Goal: Task Accomplishment & Management: Use online tool/utility

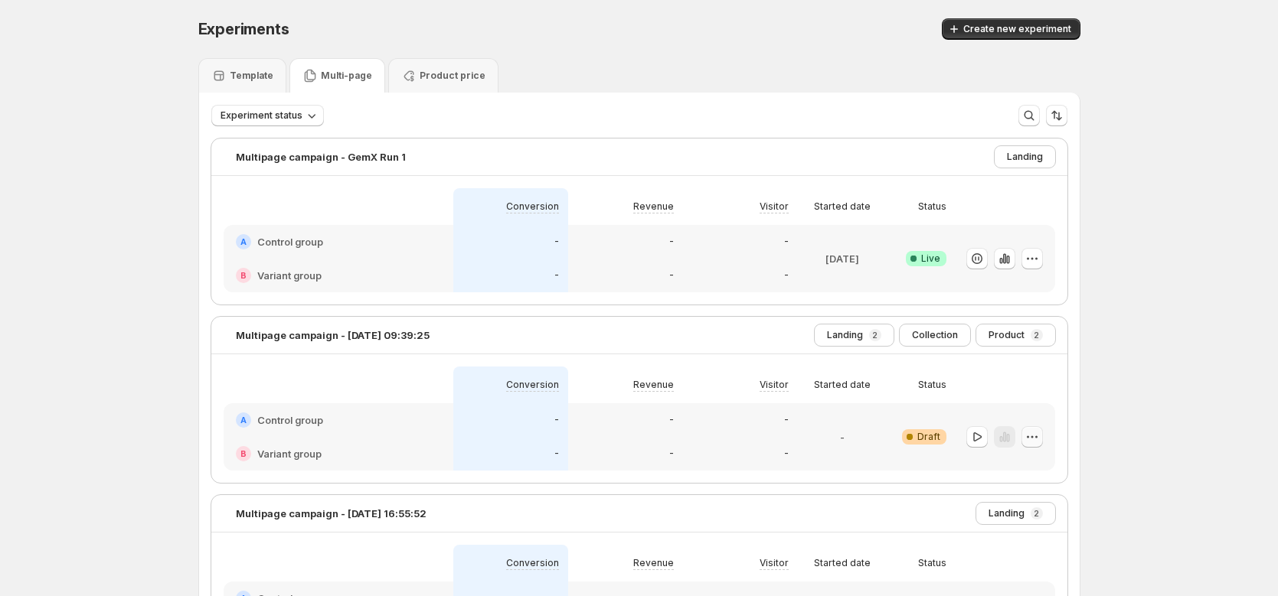
click at [1040, 436] on icon "button" at bounding box center [1031, 437] width 15 height 15
click at [1041, 467] on span "Edit" at bounding box center [1046, 468] width 74 height 15
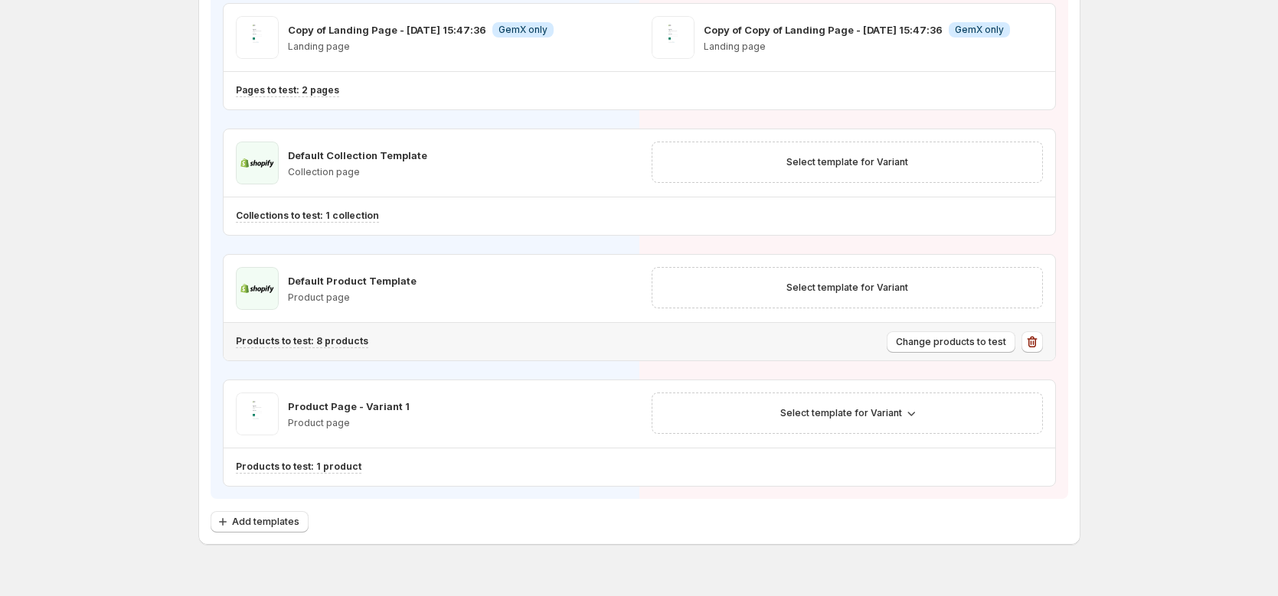
scroll to position [363, 0]
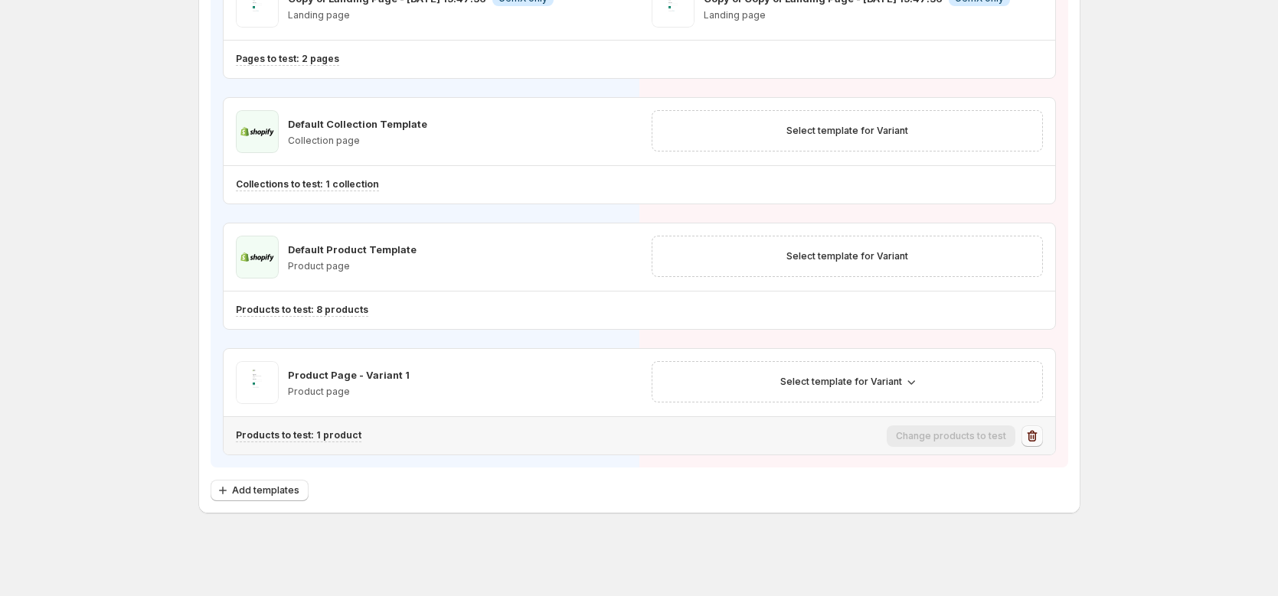
click at [1040, 439] on icon "button" at bounding box center [1031, 436] width 15 height 15
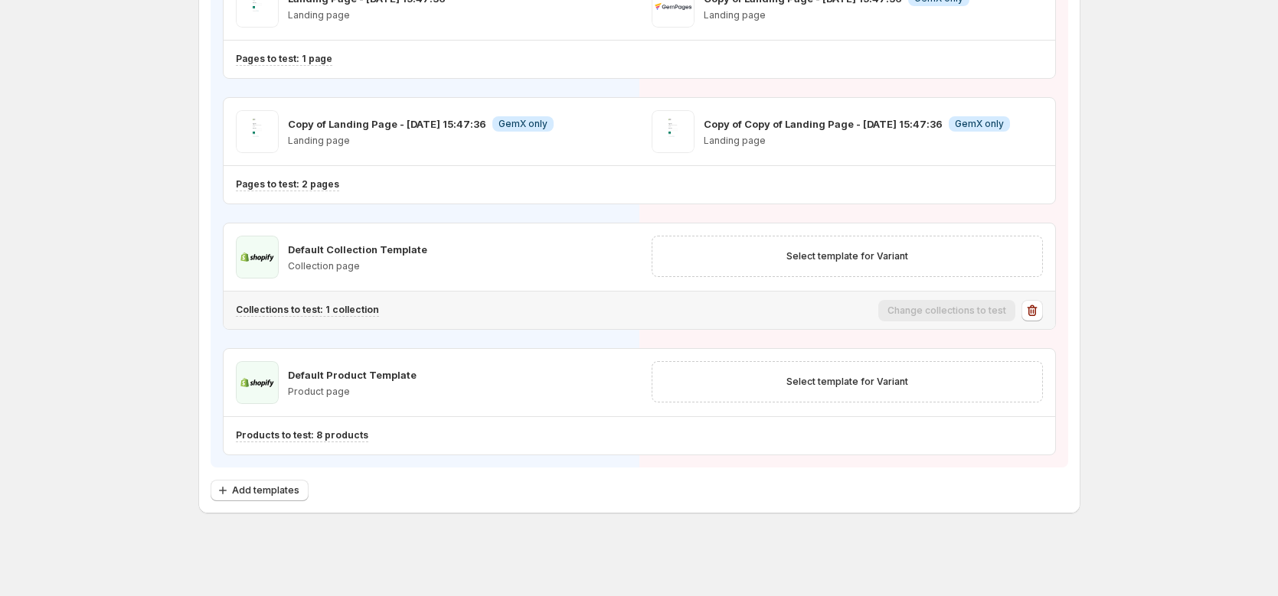
scroll to position [237, 0]
click at [1034, 433] on icon "button" at bounding box center [1031, 436] width 15 height 15
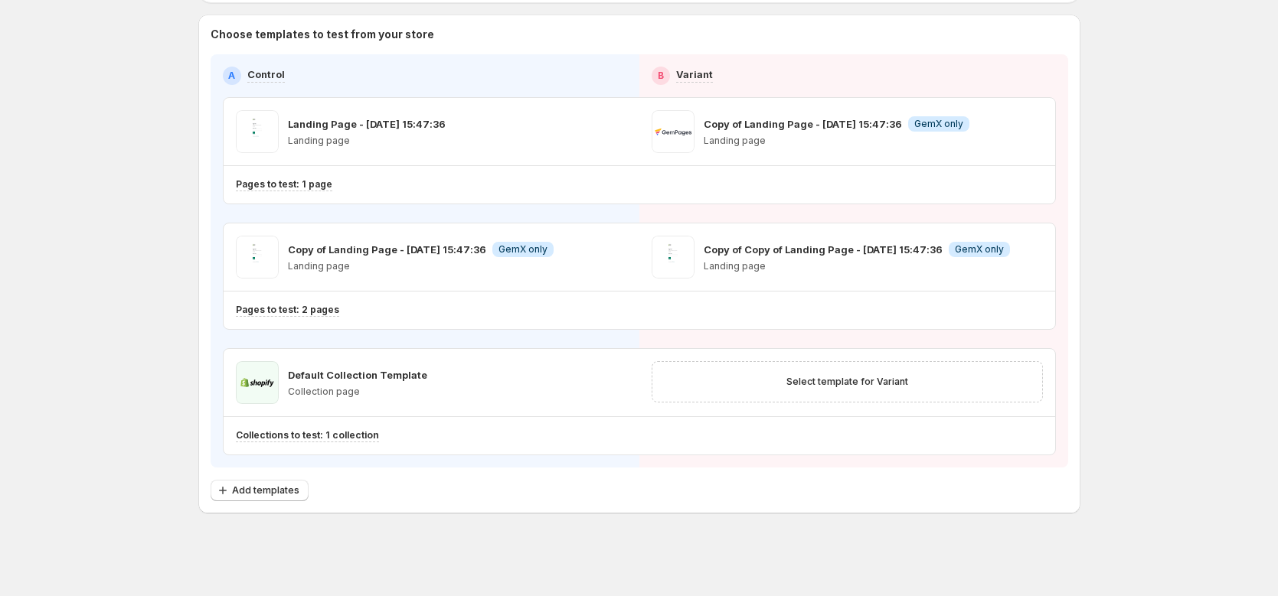
scroll to position [112, 0]
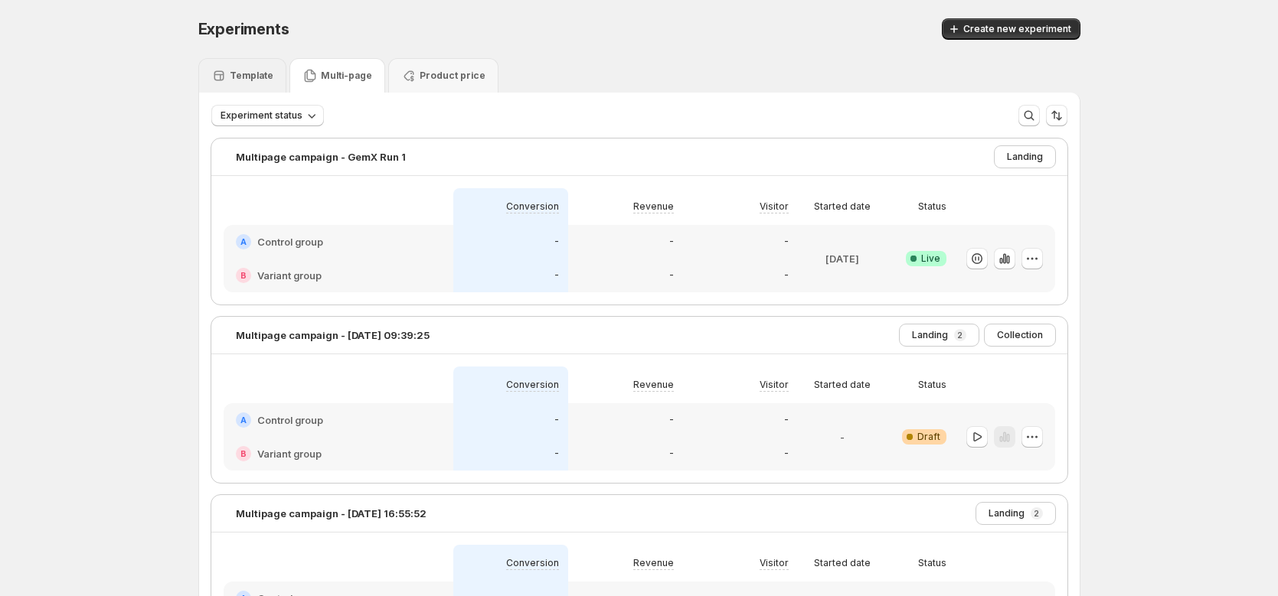
click at [246, 82] on div "Template" at bounding box center [242, 75] width 62 height 15
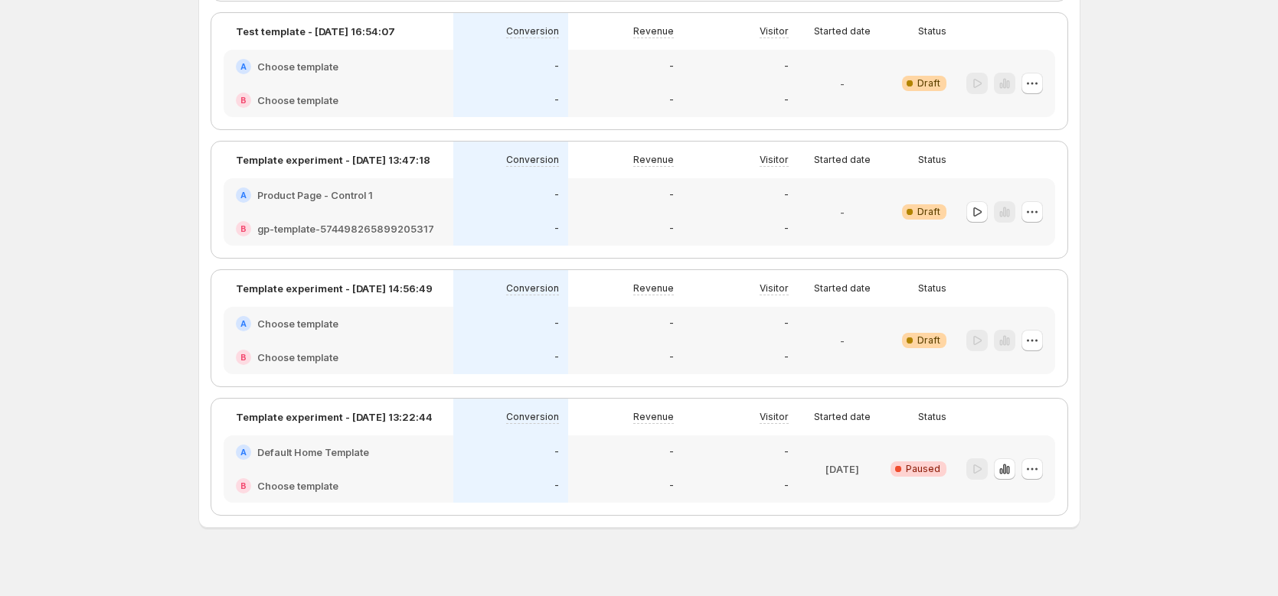
scroll to position [269, 0]
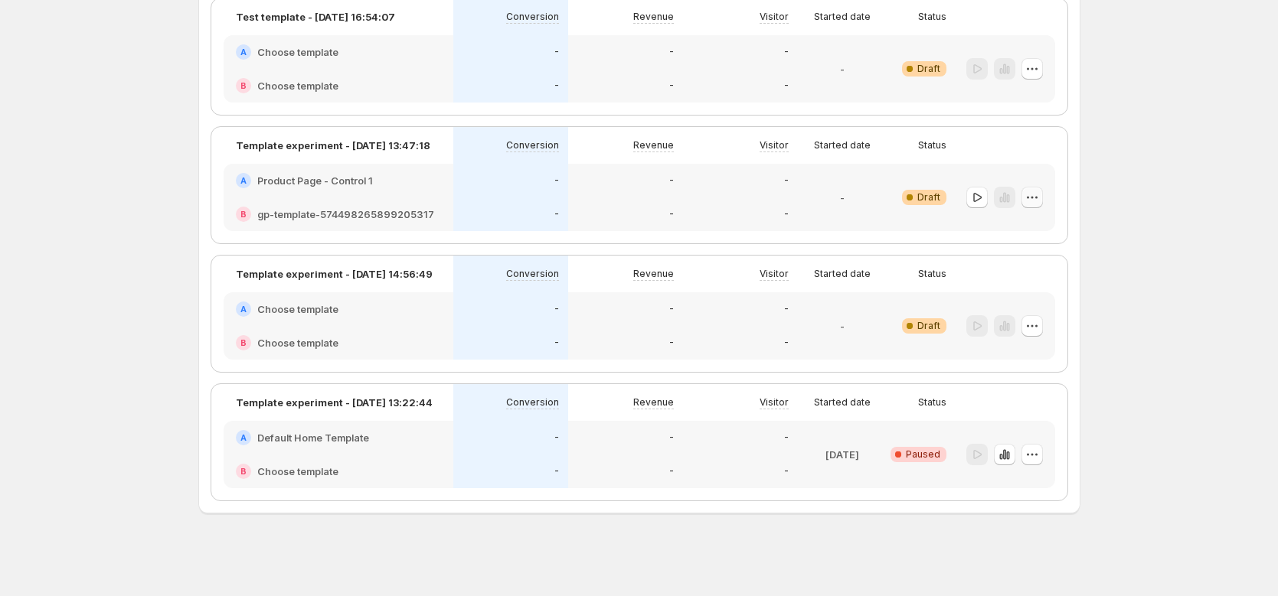
click at [1038, 198] on icon "button" at bounding box center [1031, 197] width 15 height 15
click at [1028, 235] on span "Edit" at bounding box center [1047, 228] width 111 height 15
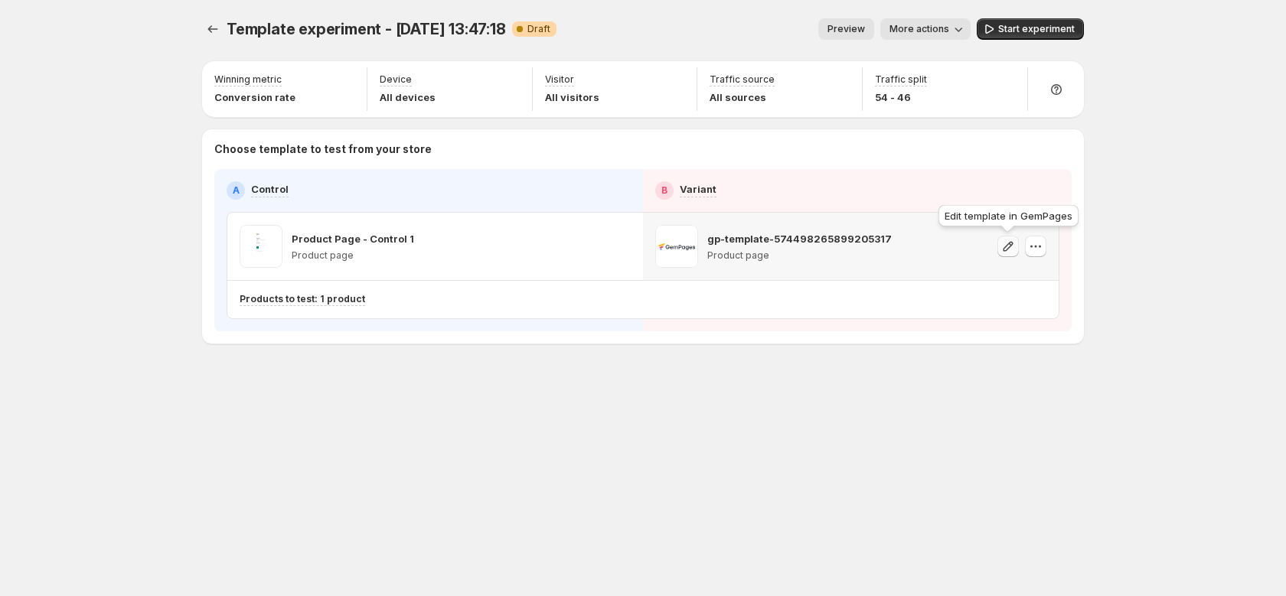
click at [1007, 247] on icon "button" at bounding box center [1008, 246] width 15 height 15
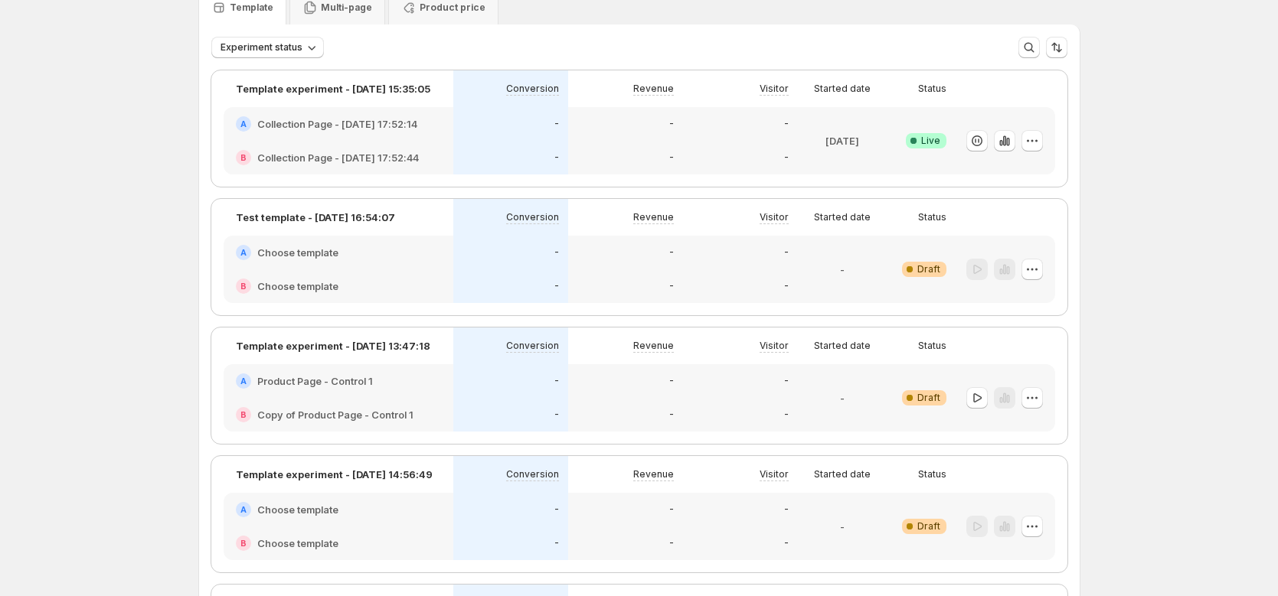
scroll to position [98, 0]
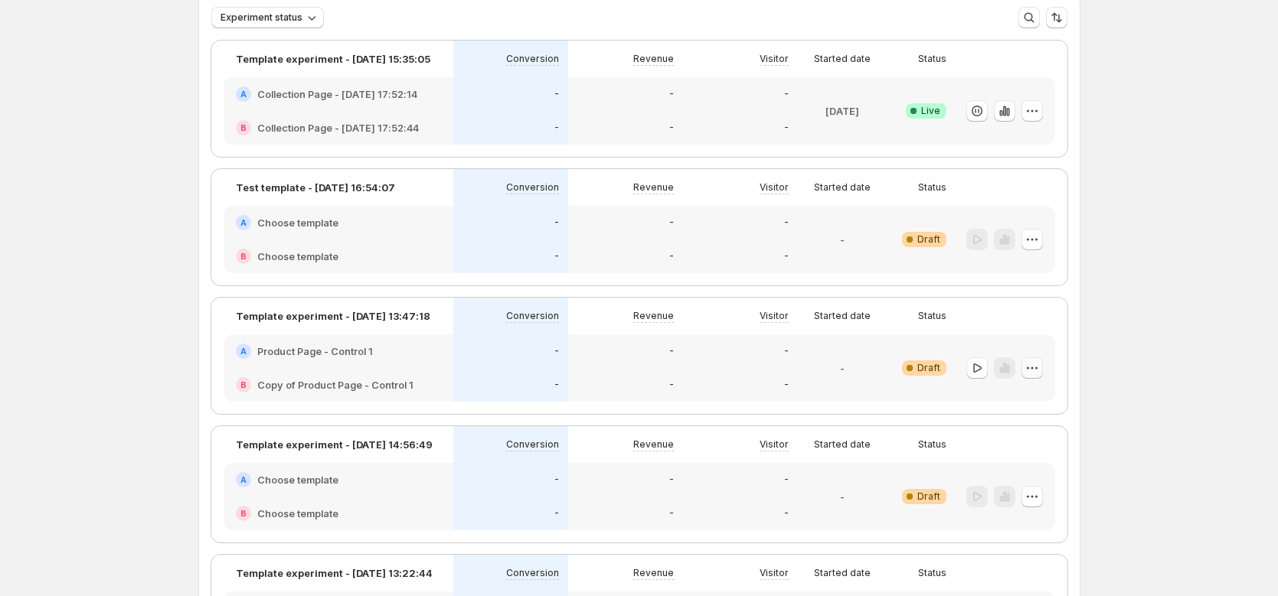
click at [1040, 371] on icon "button" at bounding box center [1031, 368] width 15 height 15
click at [1019, 403] on span "Edit" at bounding box center [1047, 399] width 111 height 15
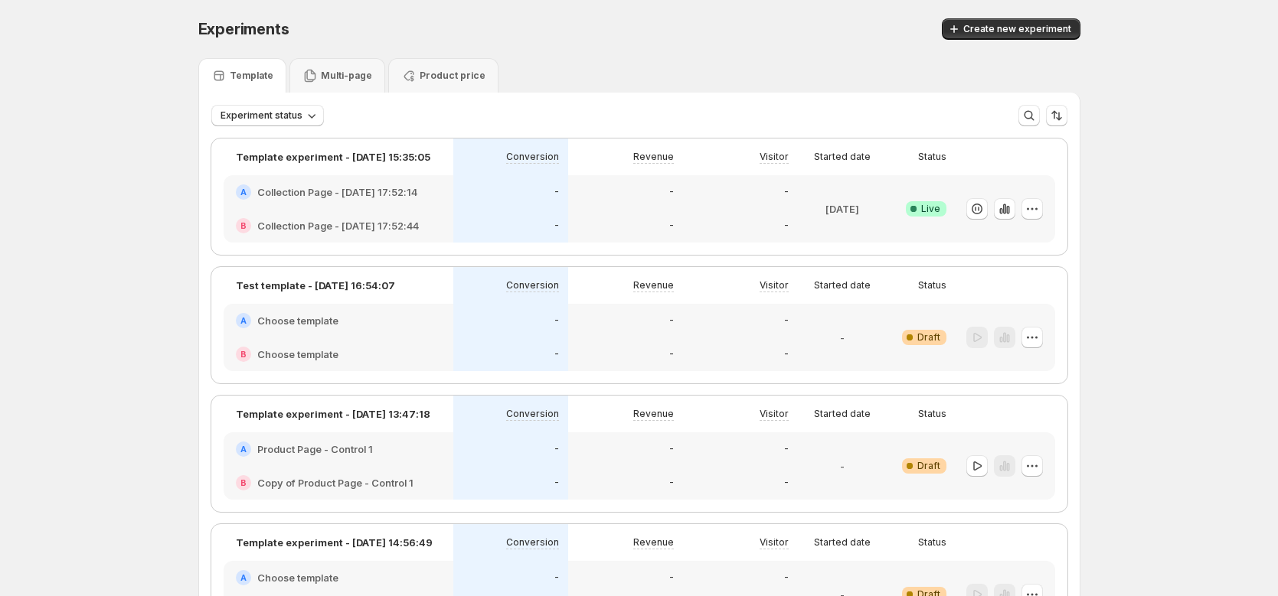
click at [262, 77] on p "Template" at bounding box center [252, 76] width 44 height 12
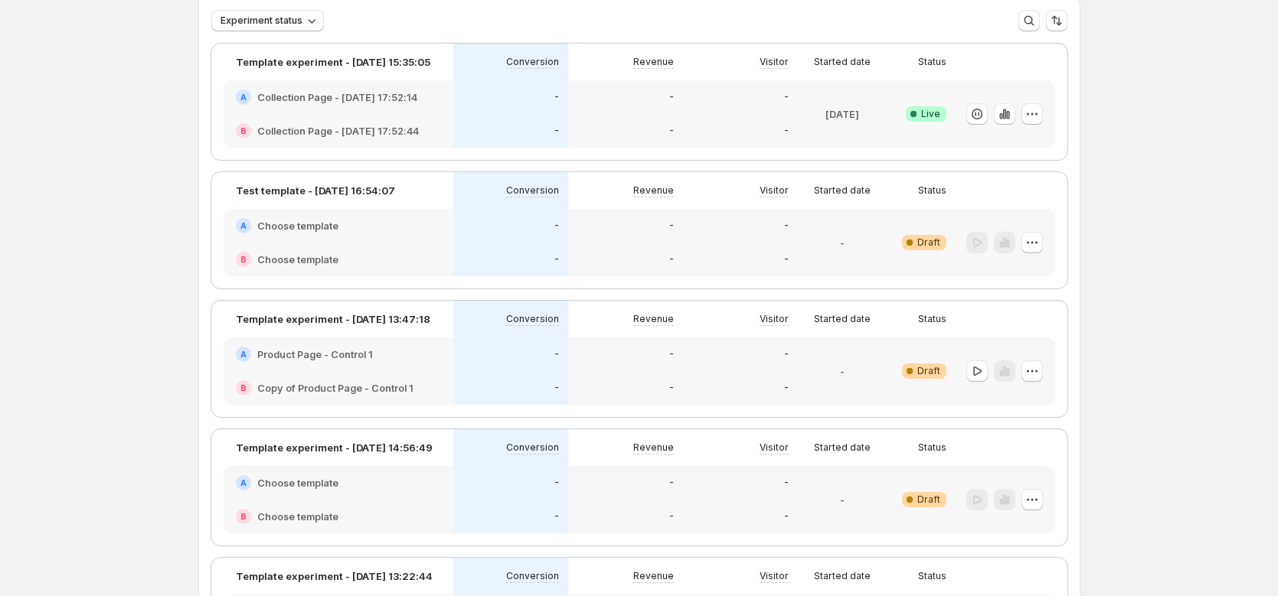
scroll to position [75, 0]
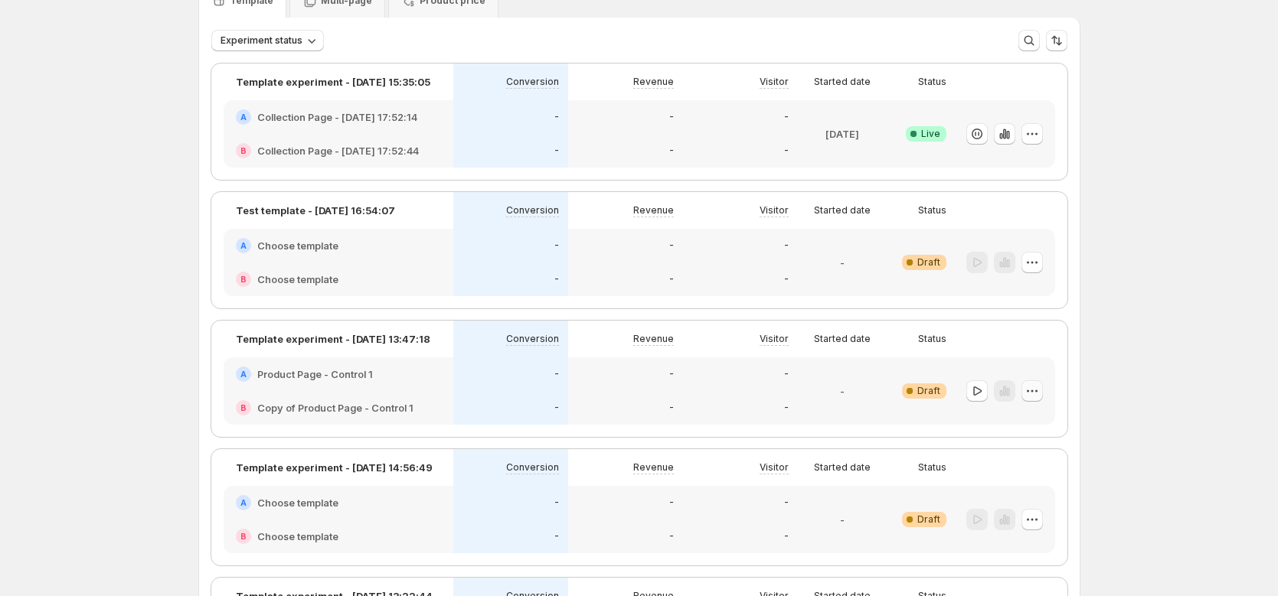
click at [1038, 391] on icon "button" at bounding box center [1031, 391] width 15 height 15
click at [1050, 423] on span "Edit" at bounding box center [1047, 422] width 111 height 15
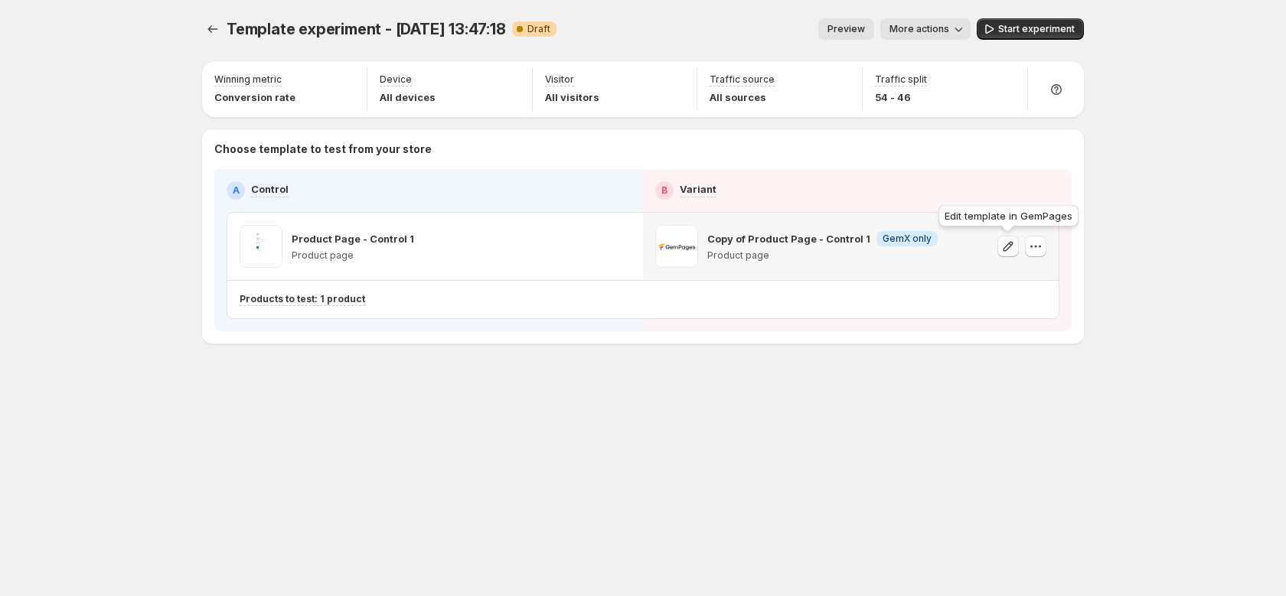
click at [1009, 242] on icon "button" at bounding box center [1008, 246] width 15 height 15
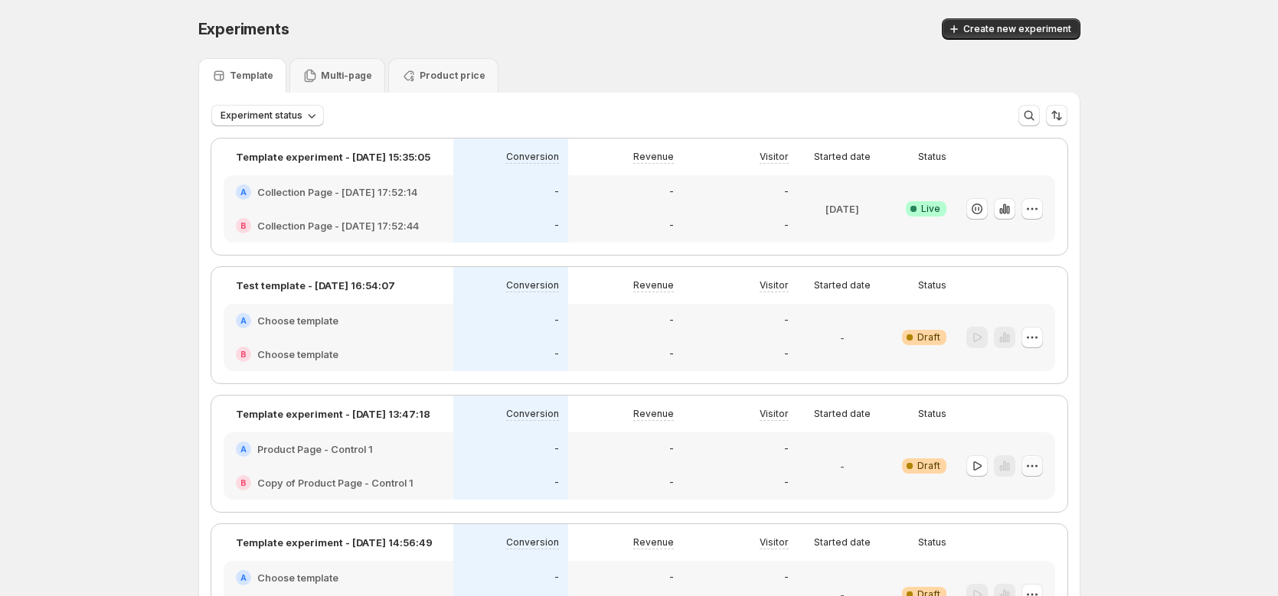
click at [1037, 467] on icon "button" at bounding box center [1031, 466] width 15 height 15
click at [1034, 333] on span "Edit" at bounding box center [1047, 330] width 111 height 15
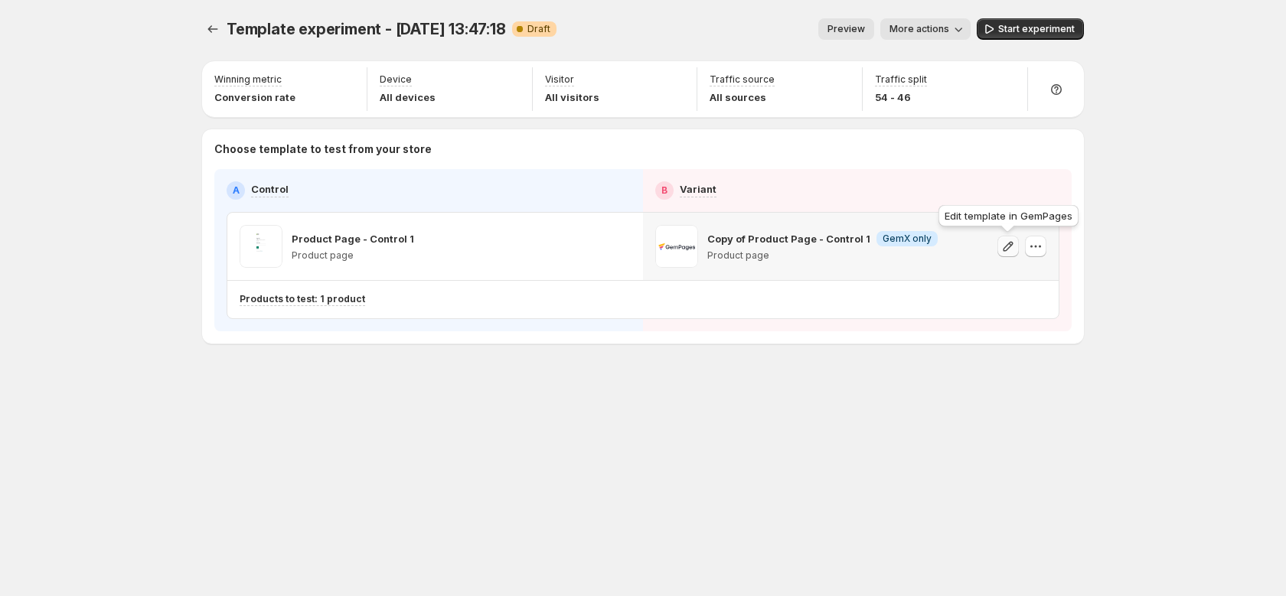
click at [1009, 247] on icon "button" at bounding box center [1008, 246] width 15 height 15
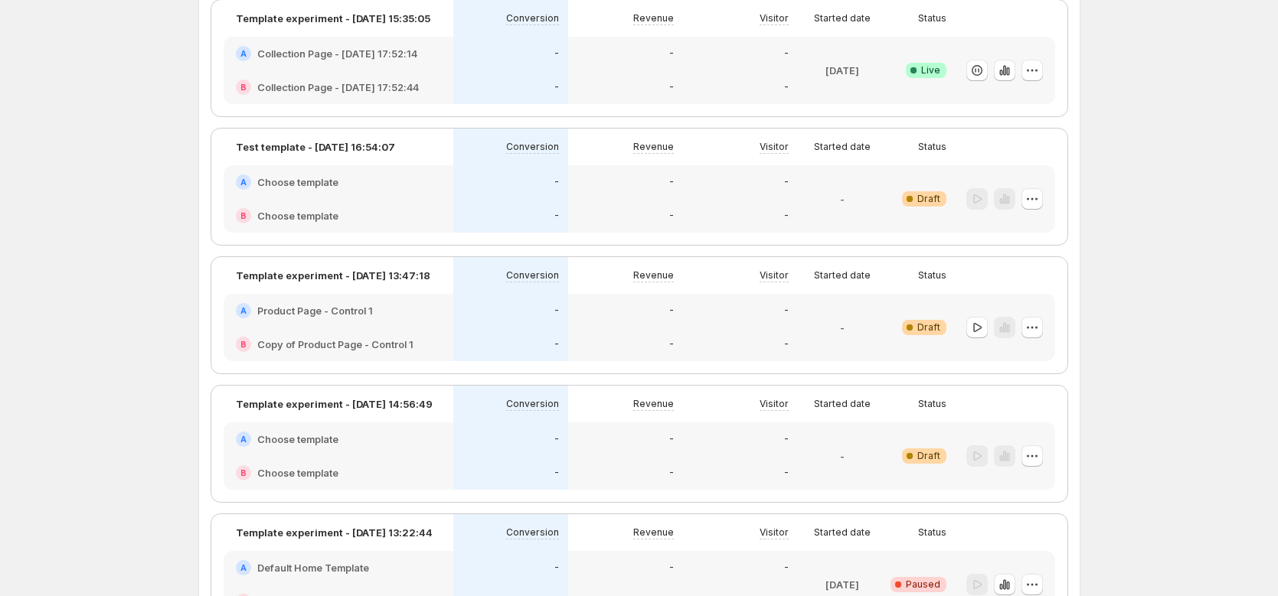
scroll to position [71, 0]
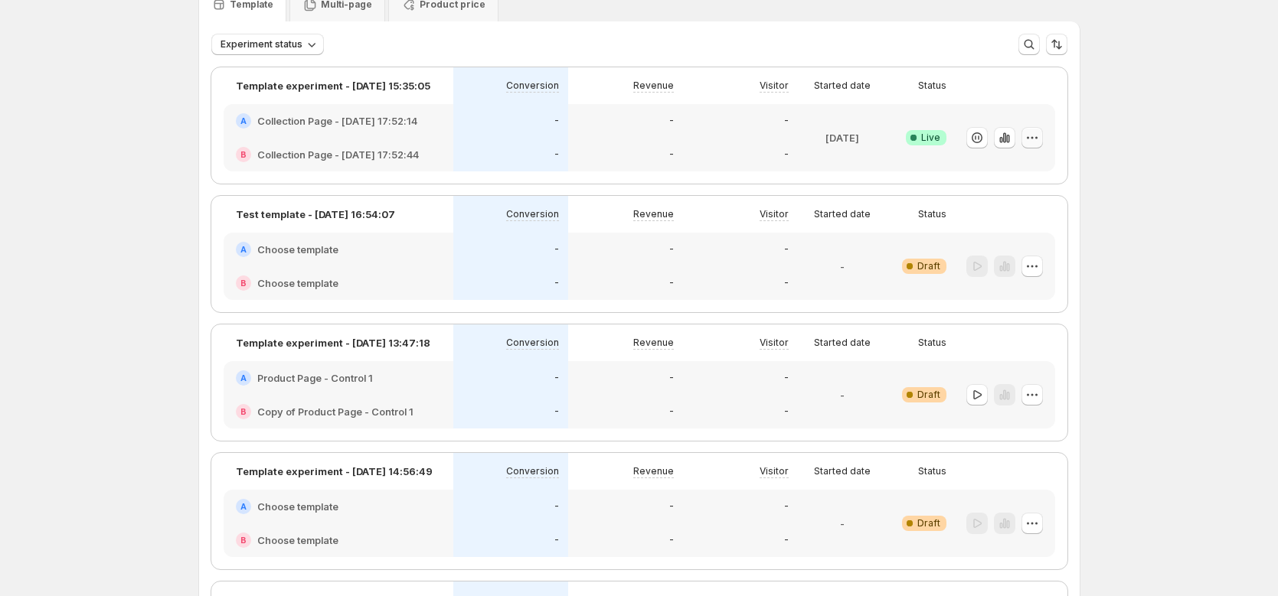
click at [1036, 139] on icon "button" at bounding box center [1031, 137] width 15 height 15
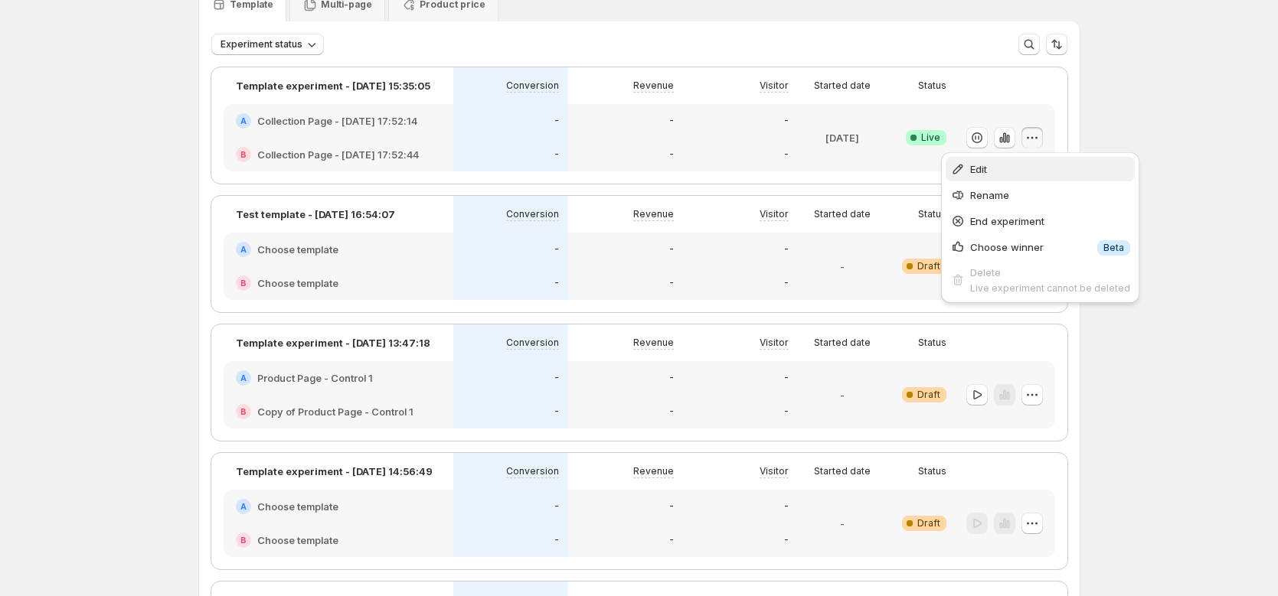
click at [1012, 173] on span "Edit" at bounding box center [1050, 169] width 160 height 15
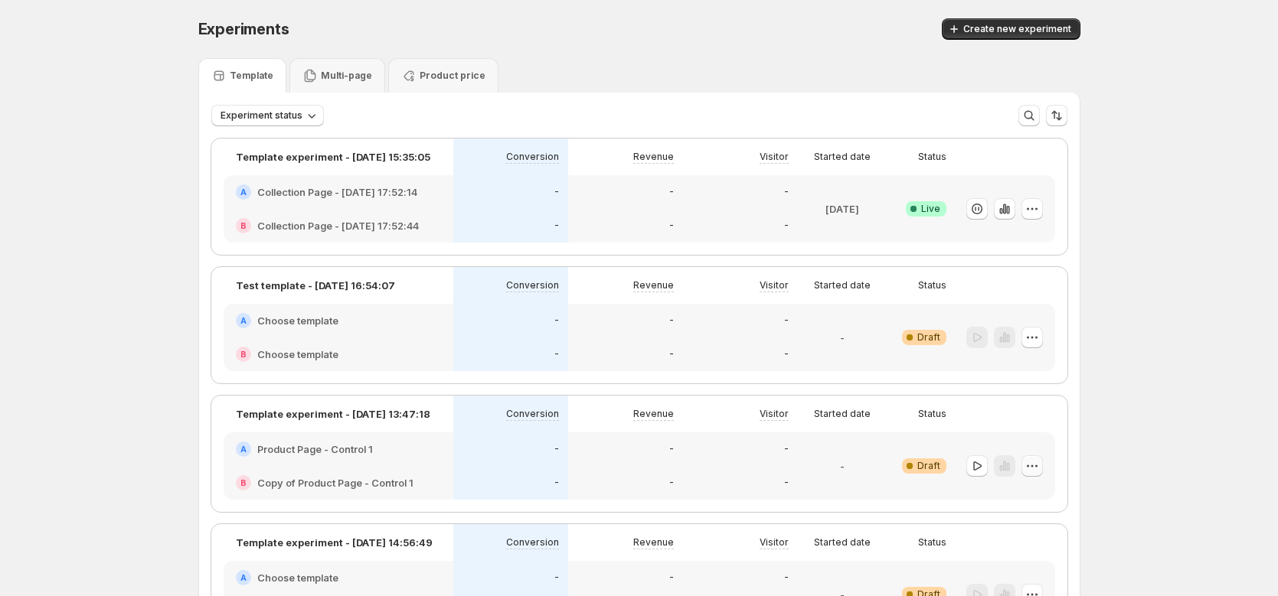
click at [1038, 470] on icon "button" at bounding box center [1031, 466] width 15 height 15
click at [1015, 335] on span "Edit" at bounding box center [1047, 330] width 111 height 15
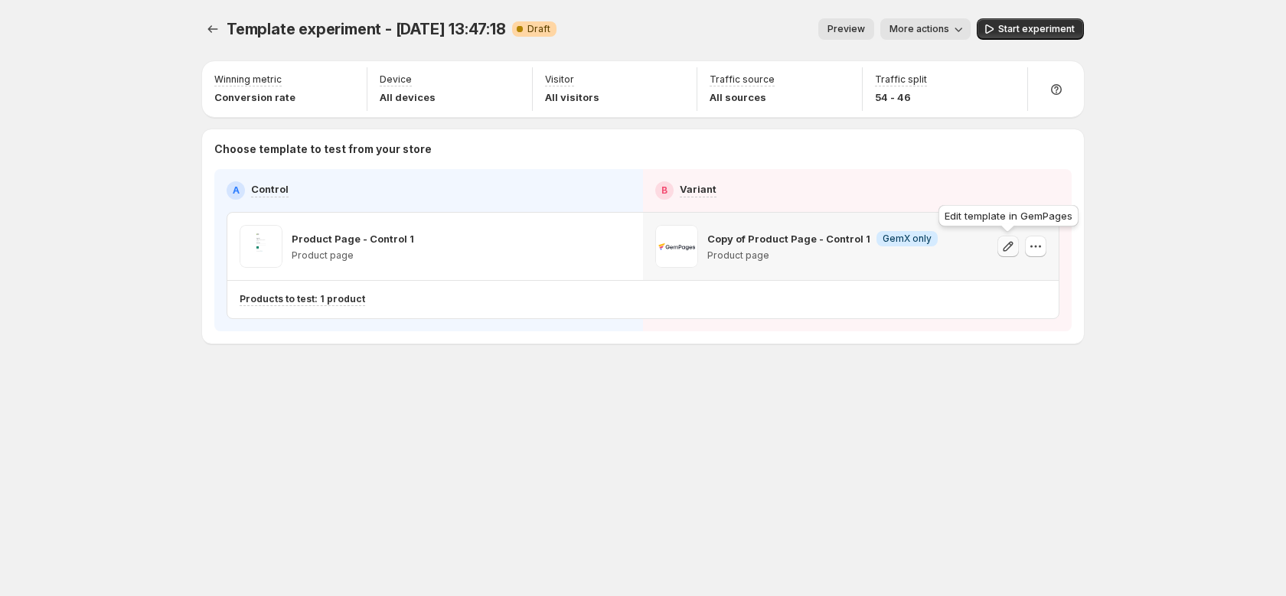
click at [1011, 250] on icon "button" at bounding box center [1008, 246] width 15 height 15
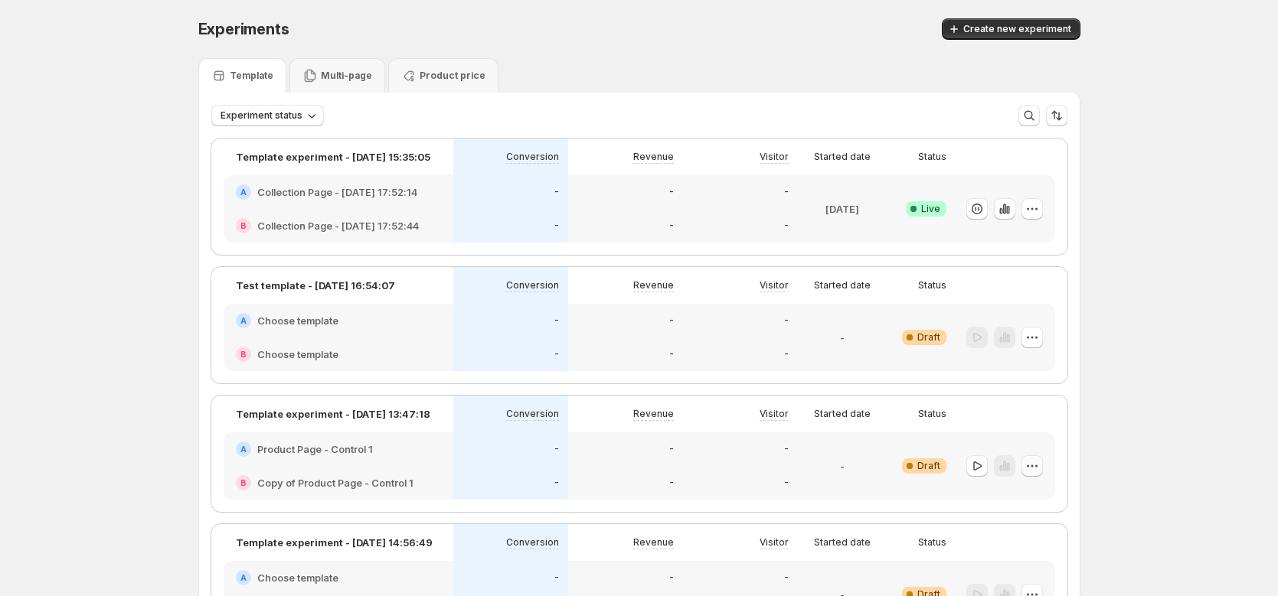
click at [1037, 463] on icon "button" at bounding box center [1031, 466] width 15 height 15
click at [1032, 328] on span "Edit" at bounding box center [1047, 330] width 111 height 15
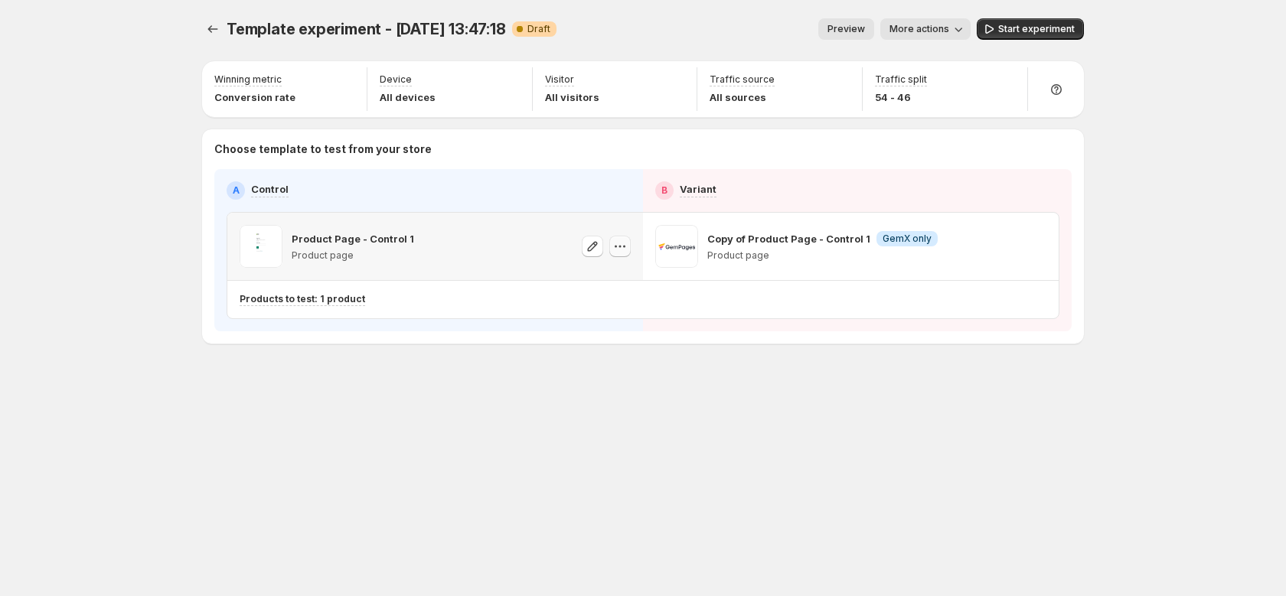
click at [619, 250] on icon "button" at bounding box center [620, 246] width 15 height 15
click at [616, 277] on span "Change template" at bounding box center [622, 279] width 83 height 12
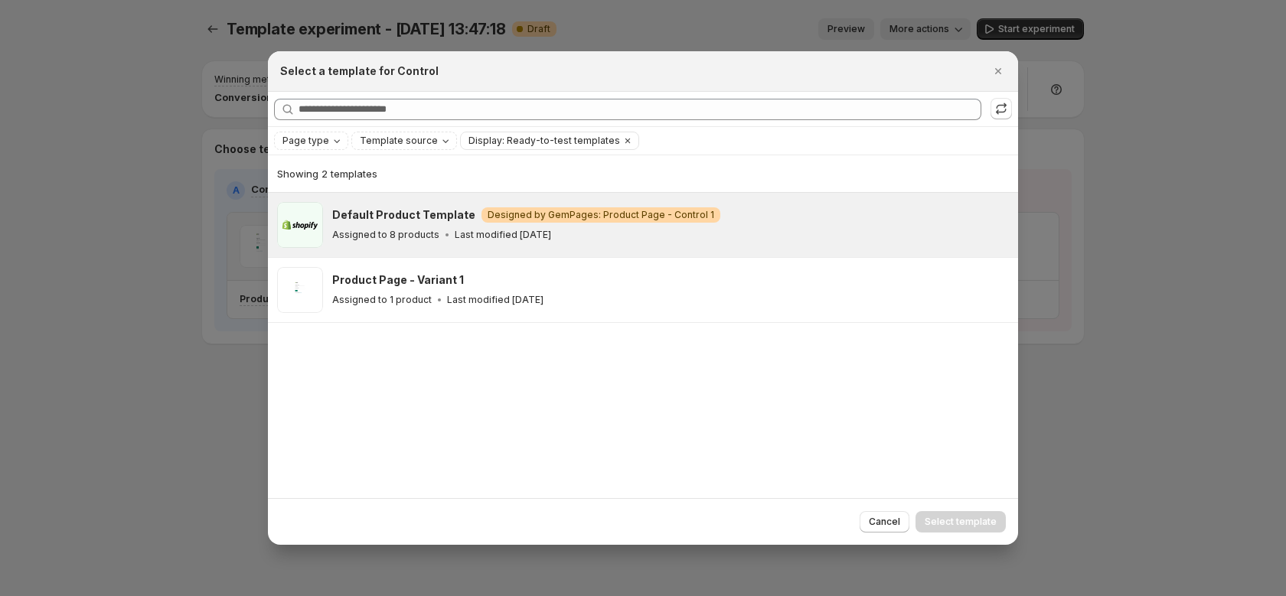
click at [423, 210] on h3 "Default Product Template" at bounding box center [403, 215] width 143 height 15
click at [949, 531] on button "Select template" at bounding box center [961, 521] width 90 height 21
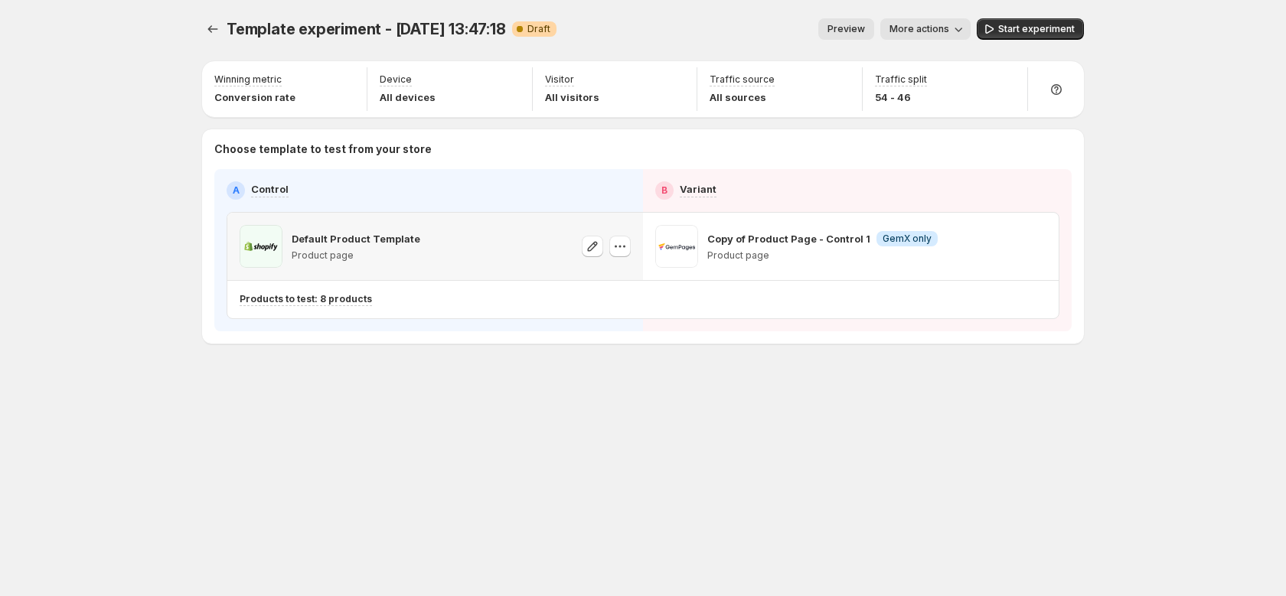
click at [949, 433] on div "Template experiment - [DATE] 13:47:18. This page is ready Template experiment -…" at bounding box center [643, 298] width 919 height 596
click at [584, 335] on div "Choose template to test from your store A Control B Variant Default Product Tem…" at bounding box center [643, 236] width 882 height 214
click at [590, 299] on div "Products to test: 8 products" at bounding box center [576, 299] width 672 height 13
click at [613, 504] on div "Template experiment - [DATE] 13:47:18. This page is ready Template experiment -…" at bounding box center [643, 298] width 919 height 596
